Goal: Submit feedback/report problem

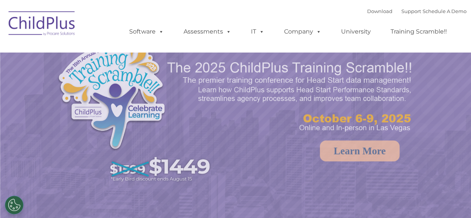
select select "MEDIUM"
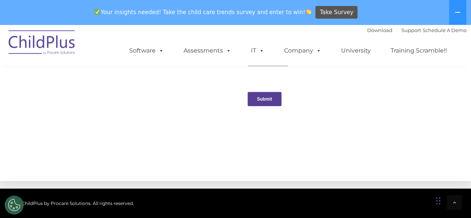
scroll to position [794, 0]
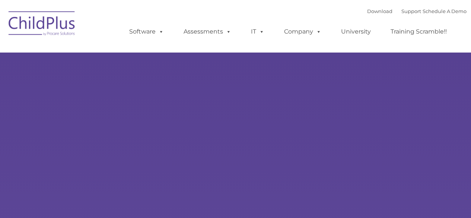
type input ""
select select "MEDIUM"
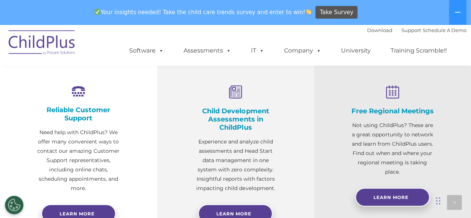
scroll to position [282, 0]
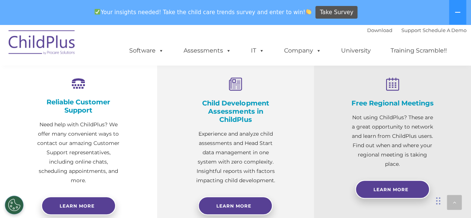
click at [238, 91] on icon at bounding box center [235, 84] width 83 height 14
click at [237, 87] on icon at bounding box center [235, 84] width 83 height 14
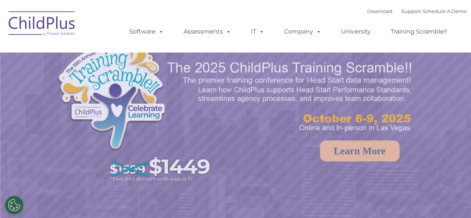
select select "MEDIUM"
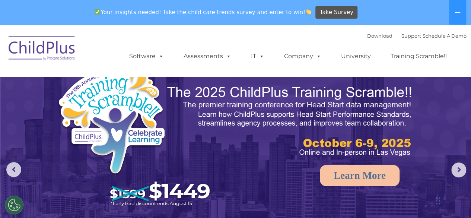
click at [59, 47] on img at bounding box center [42, 49] width 75 height 37
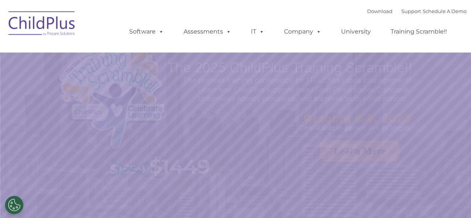
select select "MEDIUM"
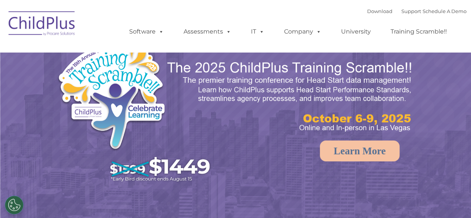
select select "MEDIUM"
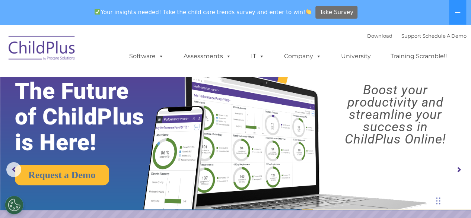
click at [329, 9] on span "Take Survey" at bounding box center [337, 12] width 34 height 13
